Goal: Transaction & Acquisition: Purchase product/service

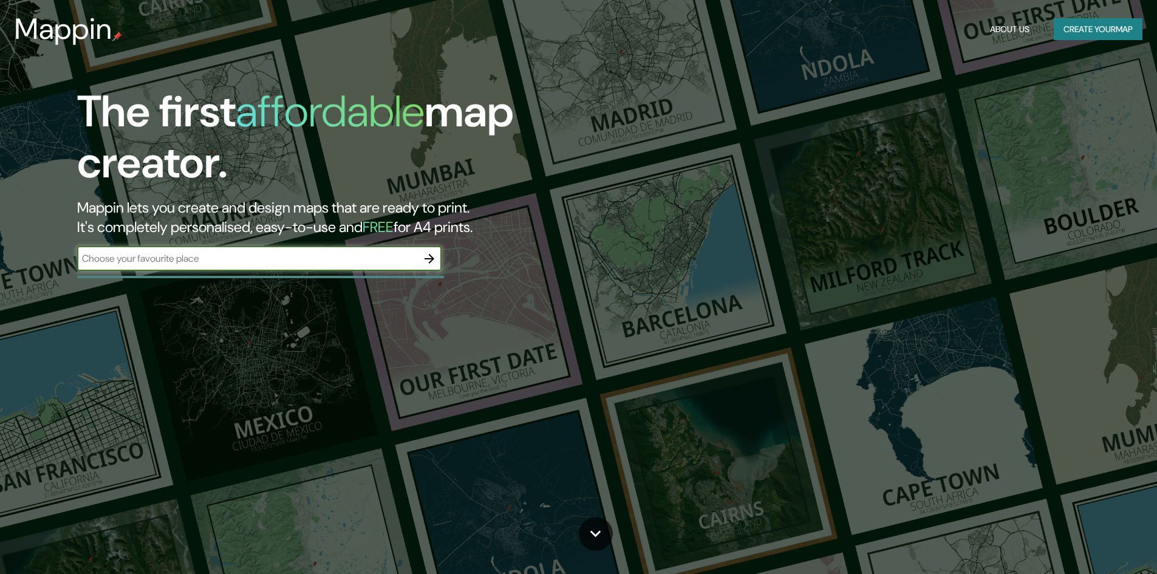
click at [196, 255] on input "text" at bounding box center [247, 258] width 340 height 14
type input "[GEOGRAPHIC_DATA]"
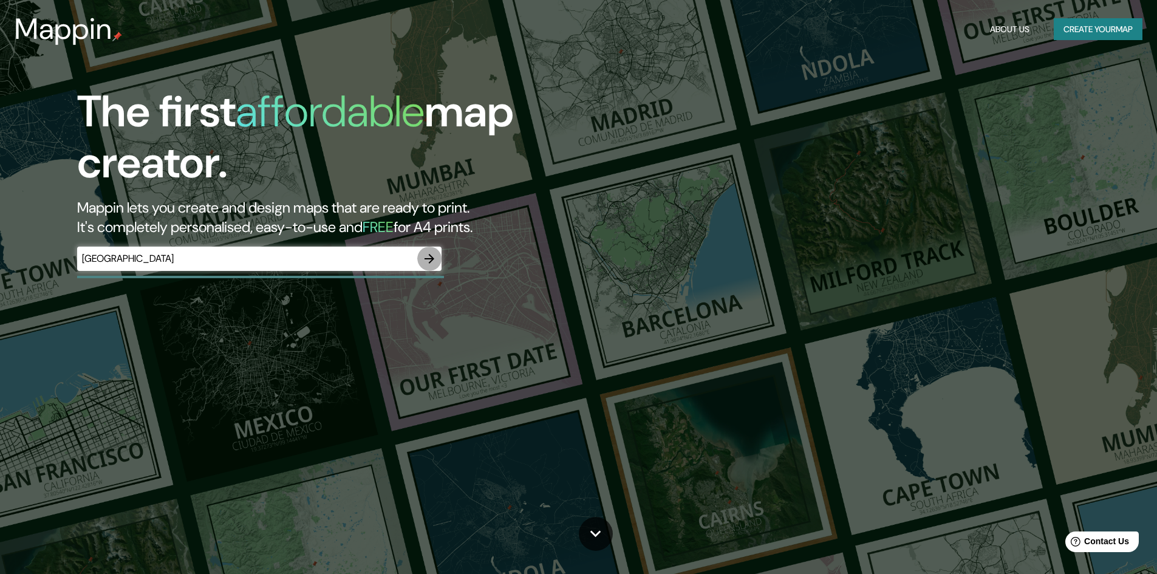
click at [428, 257] on icon "button" at bounding box center [429, 258] width 15 height 15
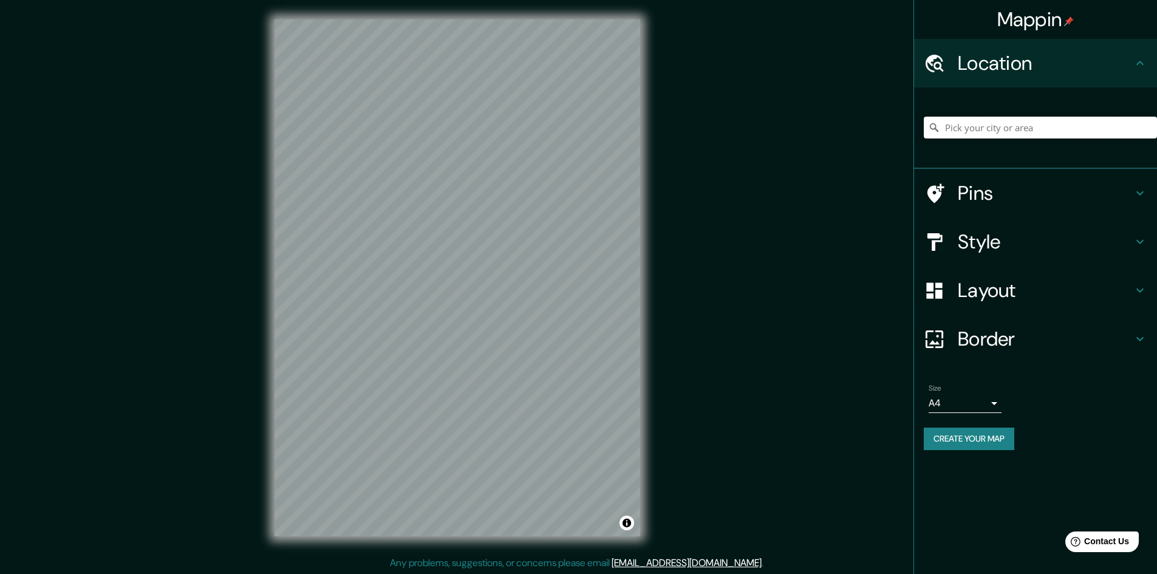
click at [1037, 124] on input "Pick your city or area" at bounding box center [1040, 128] width 233 height 22
click at [1131, 241] on h4 "Style" at bounding box center [1045, 242] width 175 height 24
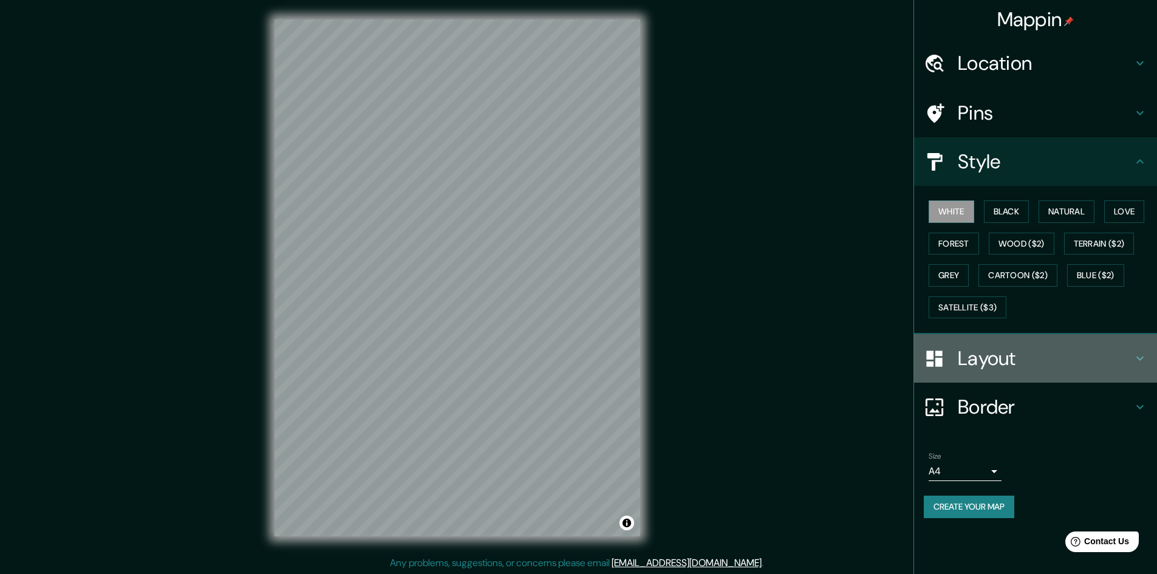
click at [1122, 359] on h4 "Layout" at bounding box center [1045, 358] width 175 height 24
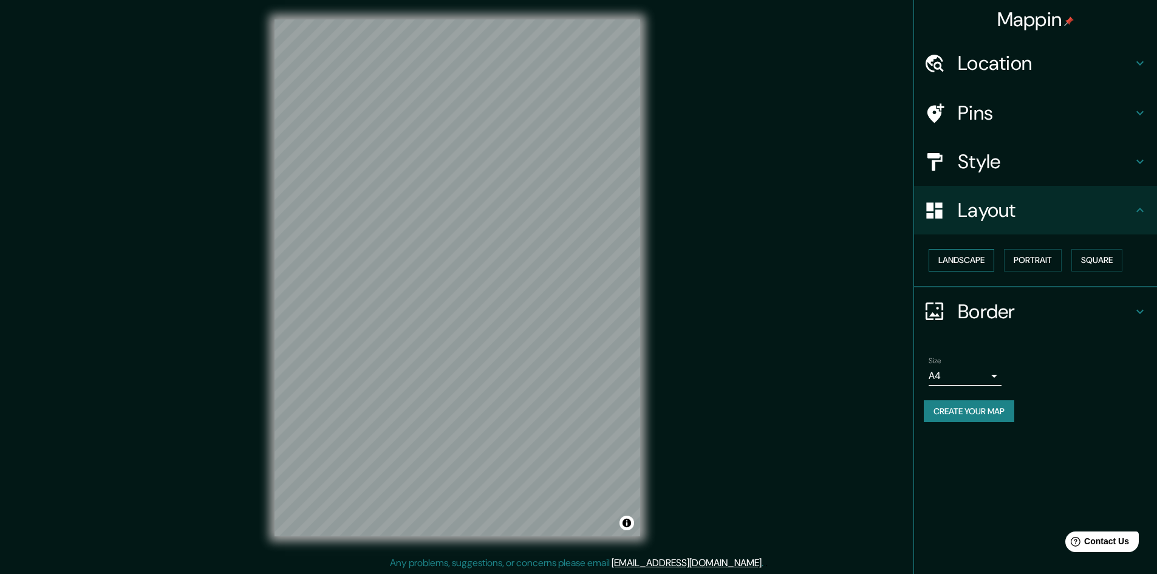
click at [986, 265] on button "Landscape" at bounding box center [961, 260] width 66 height 22
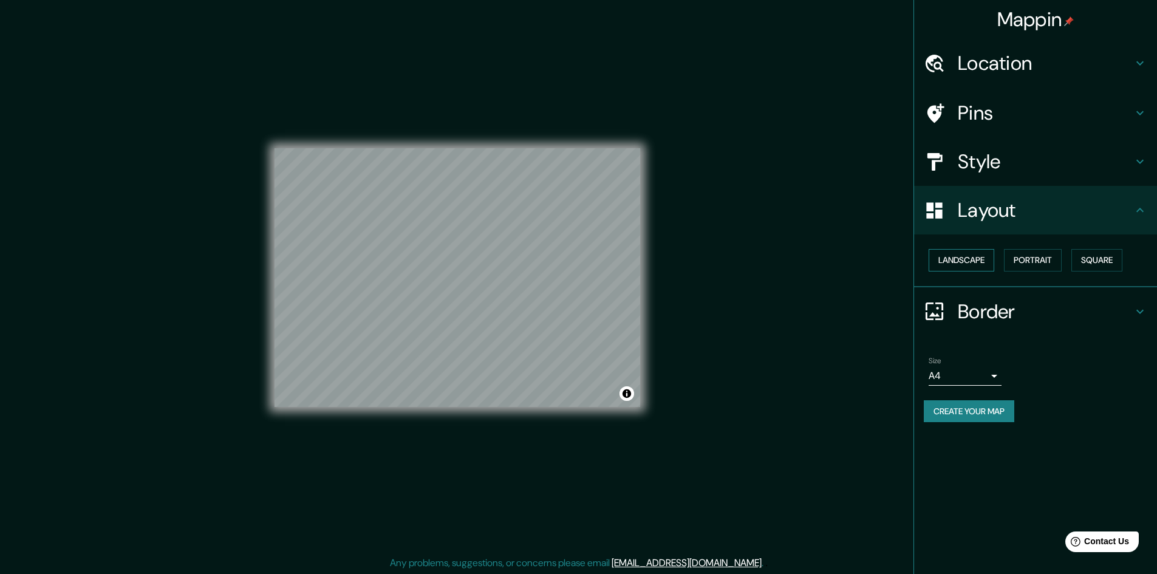
click at [986, 265] on button "Landscape" at bounding box center [961, 260] width 66 height 22
click at [1041, 257] on button "Portrait" at bounding box center [1033, 260] width 58 height 22
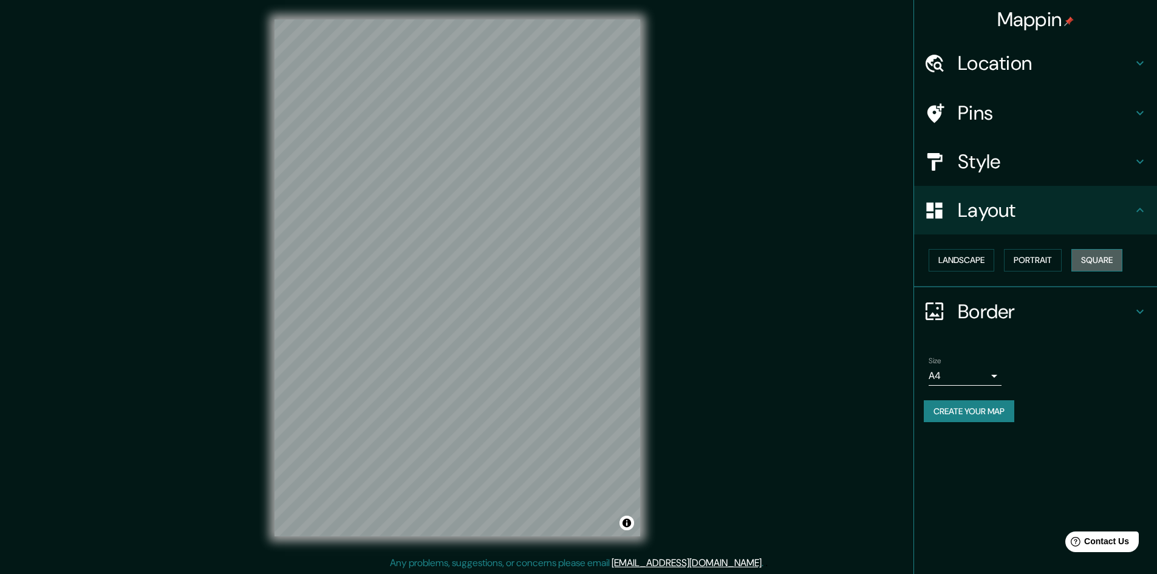
click at [1100, 254] on button "Square" at bounding box center [1096, 260] width 51 height 22
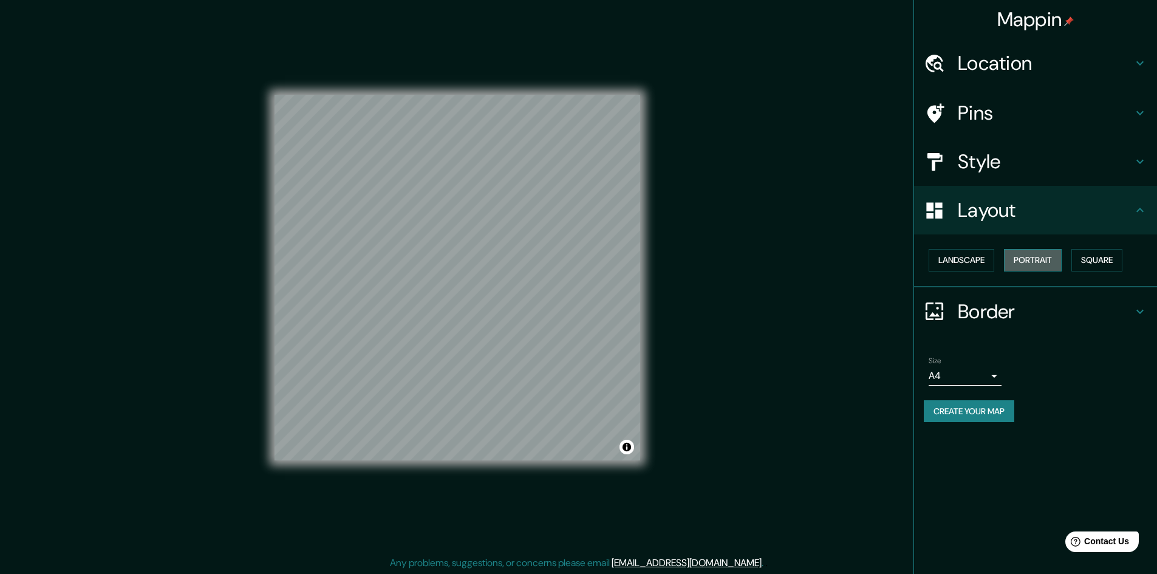
click at [1026, 253] on button "Portrait" at bounding box center [1033, 260] width 58 height 22
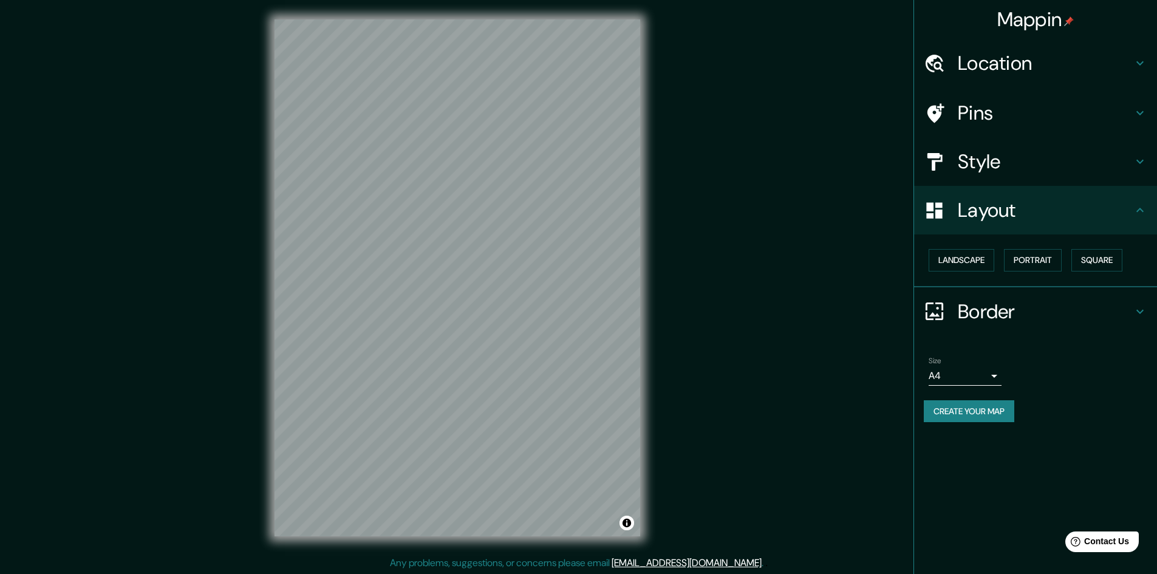
click at [996, 164] on h4 "Style" at bounding box center [1045, 161] width 175 height 24
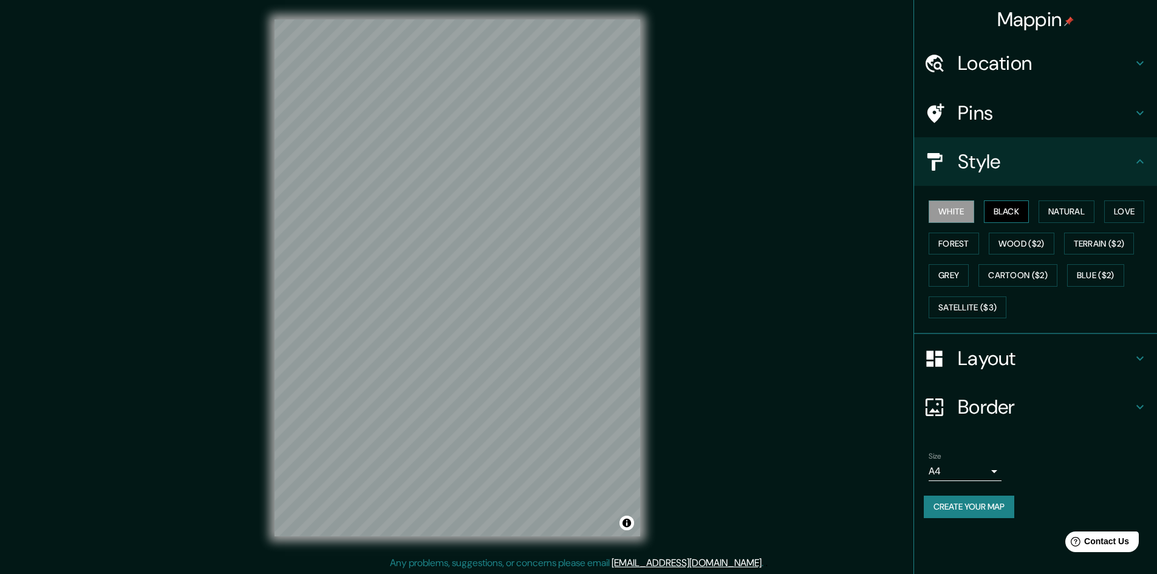
click at [1009, 212] on button "Black" at bounding box center [1007, 211] width 46 height 22
click at [1059, 208] on button "Natural" at bounding box center [1066, 211] width 56 height 22
click at [946, 276] on button "Grey" at bounding box center [948, 275] width 40 height 22
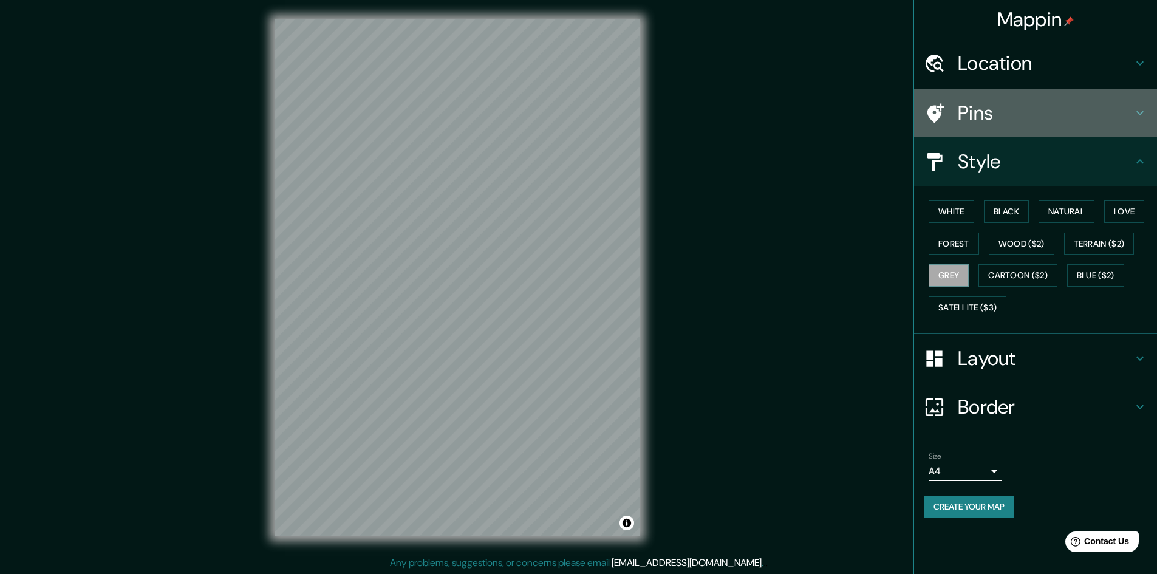
click at [1123, 120] on h4 "Pins" at bounding box center [1045, 113] width 175 height 24
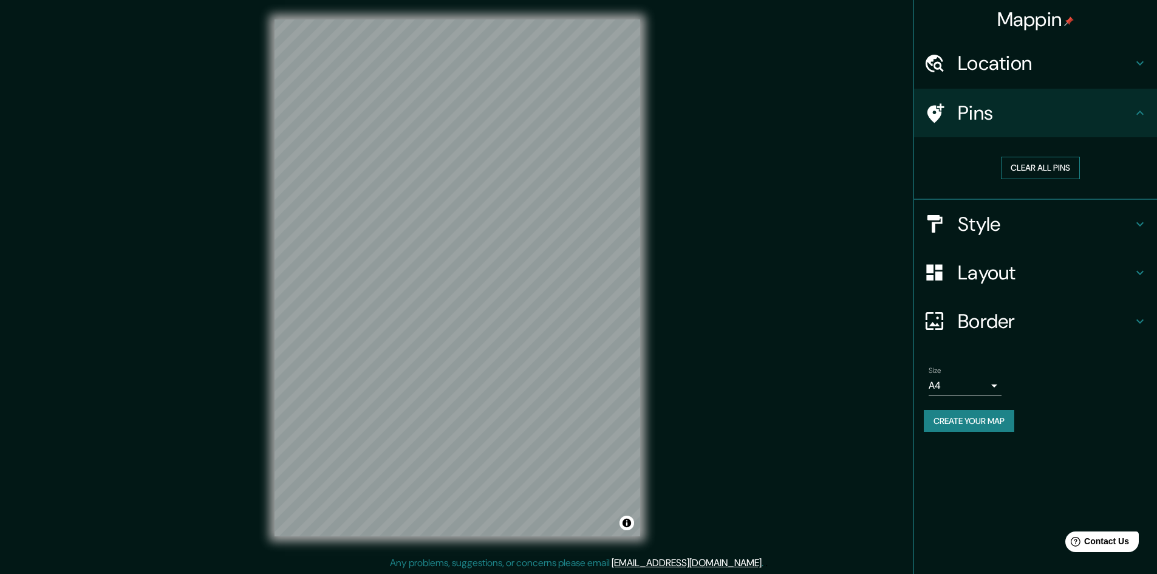
click at [1045, 171] on button "Clear all pins" at bounding box center [1040, 168] width 79 height 22
